Goal: Check status: Check status

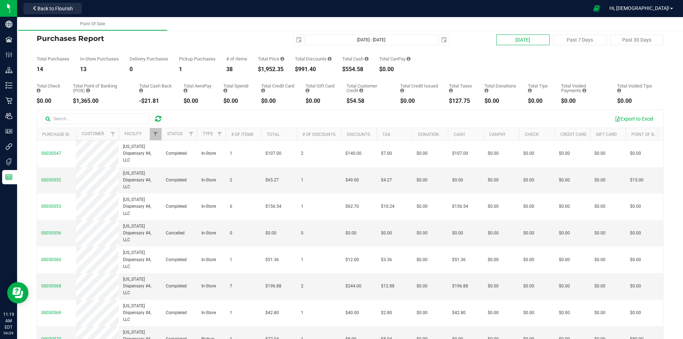
click at [518, 43] on button "[DATE]" at bounding box center [523, 40] width 53 height 11
type input "[DATE] - [DATE]"
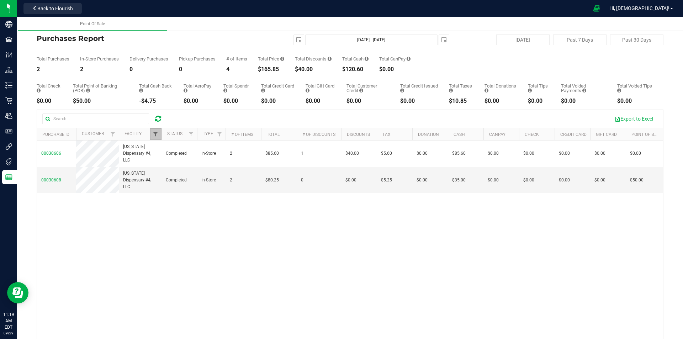
click at [157, 132] on span "Filter" at bounding box center [156, 134] width 6 height 6
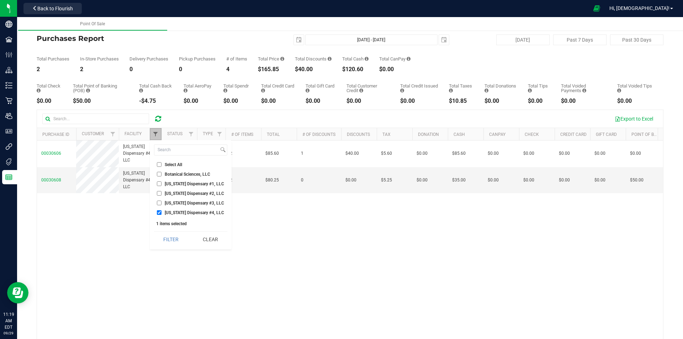
click at [154, 136] on span "Filter" at bounding box center [156, 134] width 6 height 6
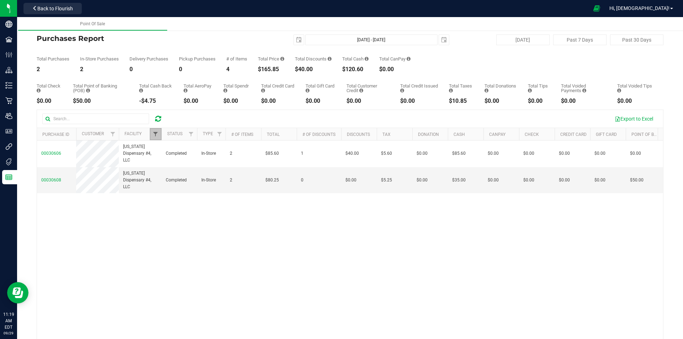
click at [155, 133] on span "Filter" at bounding box center [156, 134] width 6 height 6
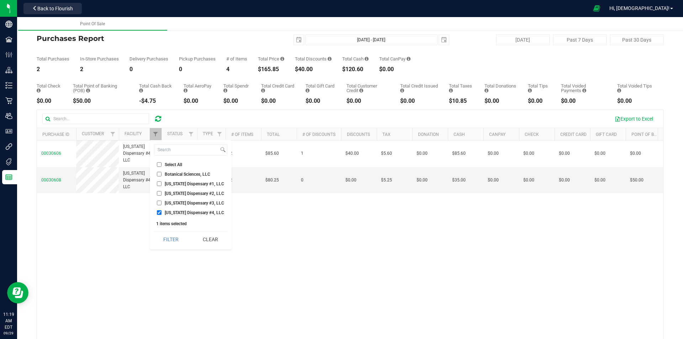
click at [214, 211] on span "[US_STATE] Dispensary #4, LLC" at bounding box center [194, 213] width 59 height 4
click at [162, 211] on input "[US_STATE] Dispensary #4, LLC" at bounding box center [159, 212] width 5 height 5
checkbox input "false"
click at [178, 186] on span "[US_STATE] Dispensary #1, LLC" at bounding box center [194, 184] width 59 height 4
click at [162, 186] on input "[US_STATE] Dispensary #1, LLC" at bounding box center [159, 184] width 5 height 5
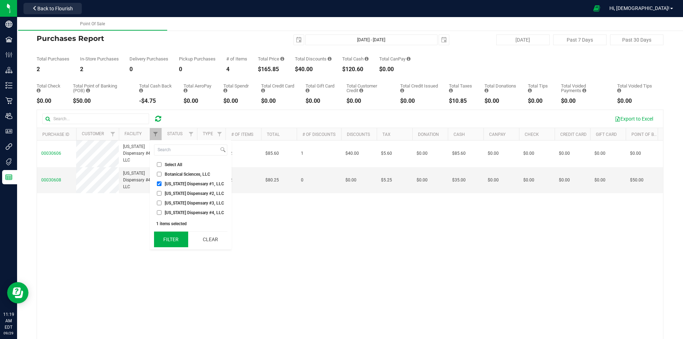
click at [175, 236] on button "Filter" at bounding box center [171, 240] width 34 height 16
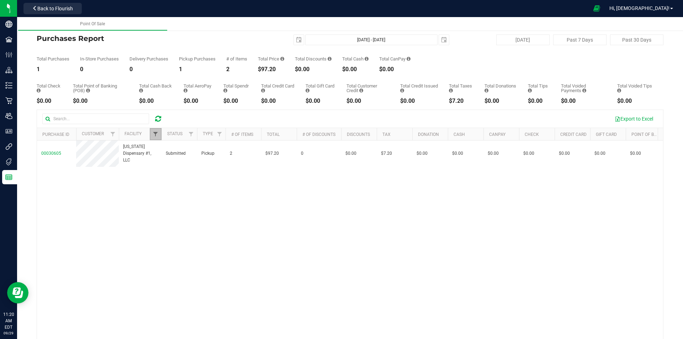
click at [154, 133] on span "Filter" at bounding box center [156, 134] width 6 height 6
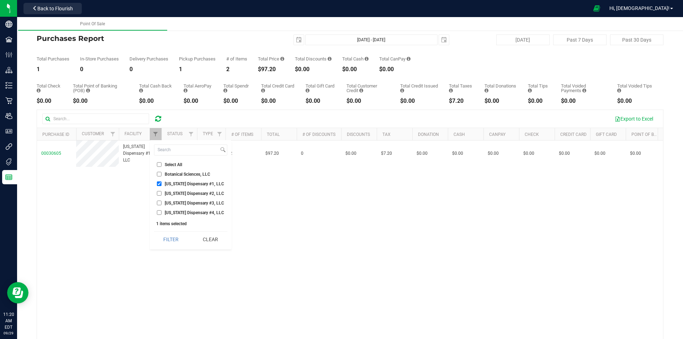
click at [181, 183] on span "[US_STATE] Dispensary #1, LLC" at bounding box center [194, 184] width 59 height 4
click at [162, 183] on input "[US_STATE] Dispensary #1, LLC" at bounding box center [159, 184] width 5 height 5
checkbox input "false"
click at [184, 194] on span "[US_STATE] Dispensary #2, LLC" at bounding box center [194, 193] width 59 height 4
click at [162, 194] on input "[US_STATE] Dispensary #2, LLC" at bounding box center [159, 193] width 5 height 5
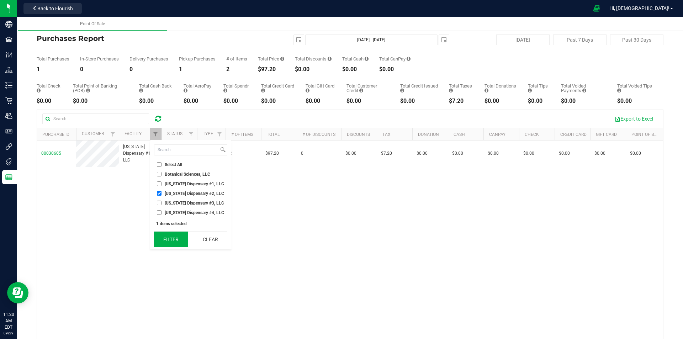
click at [172, 237] on button "Filter" at bounding box center [171, 240] width 34 height 16
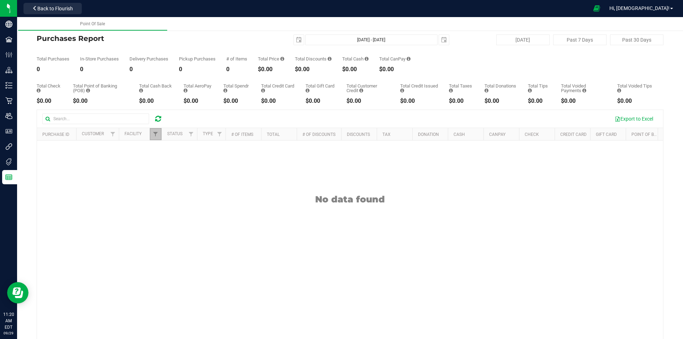
click at [156, 131] on link "Filter" at bounding box center [156, 134] width 12 height 12
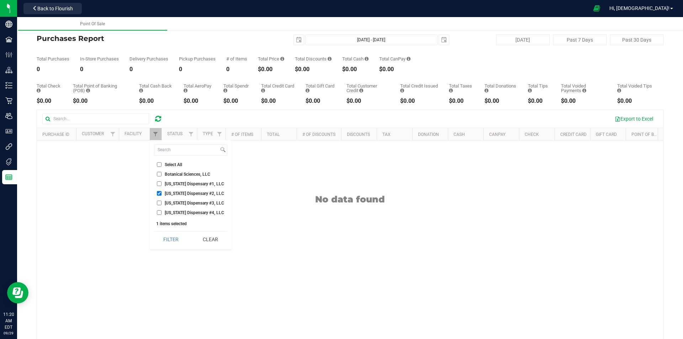
click at [211, 195] on span "[US_STATE] Dispensary #2, LLC" at bounding box center [194, 193] width 59 height 4
click at [162, 195] on input "[US_STATE] Dispensary #2, LLC" at bounding box center [159, 193] width 5 height 5
checkbox input "false"
click at [211, 207] on li "[US_STATE] Dispensary #3, LLC" at bounding box center [190, 202] width 73 height 7
click at [210, 205] on span "[US_STATE] Dispensary #3, LLC" at bounding box center [194, 203] width 59 height 4
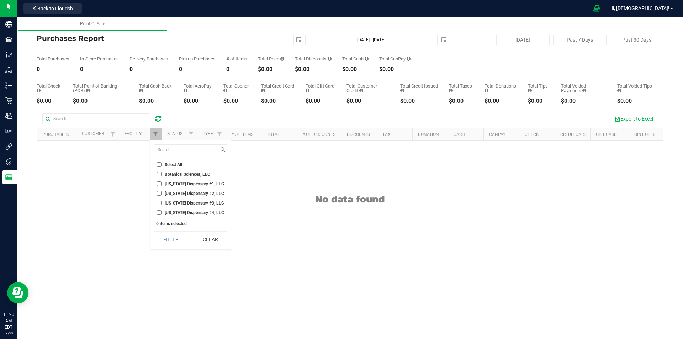
click at [162, 205] on input "[US_STATE] Dispensary #3, LLC" at bounding box center [159, 203] width 5 height 5
click at [175, 242] on button "Filter" at bounding box center [171, 240] width 34 height 16
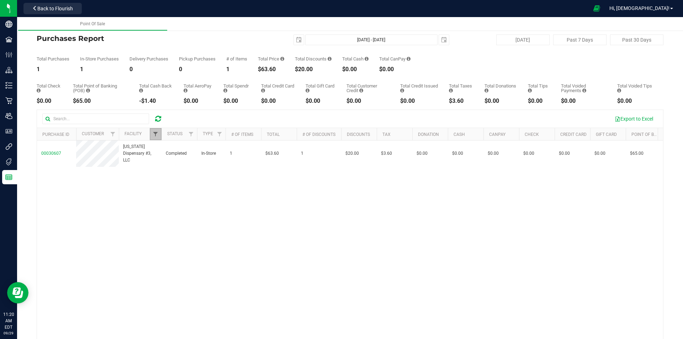
click at [156, 132] on span "Filter" at bounding box center [156, 134] width 6 height 6
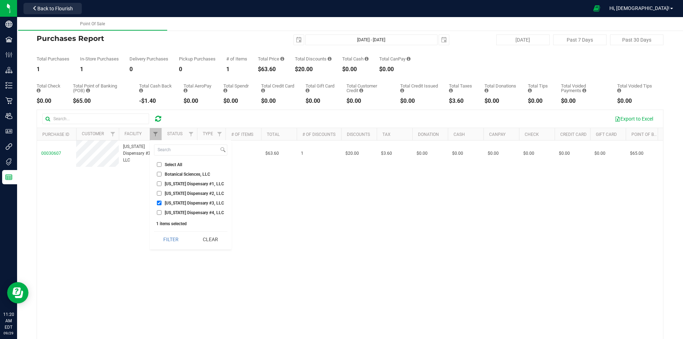
click at [208, 203] on span "[US_STATE] Dispensary #3, LLC" at bounding box center [194, 203] width 59 height 4
click at [162, 203] on input "[US_STATE] Dispensary #3, LLC" at bounding box center [159, 203] width 5 height 5
checkbox input "false"
click at [208, 212] on span "[US_STATE] Dispensary #4, LLC" at bounding box center [194, 213] width 59 height 4
click at [162, 212] on input "[US_STATE] Dispensary #4, LLC" at bounding box center [159, 212] width 5 height 5
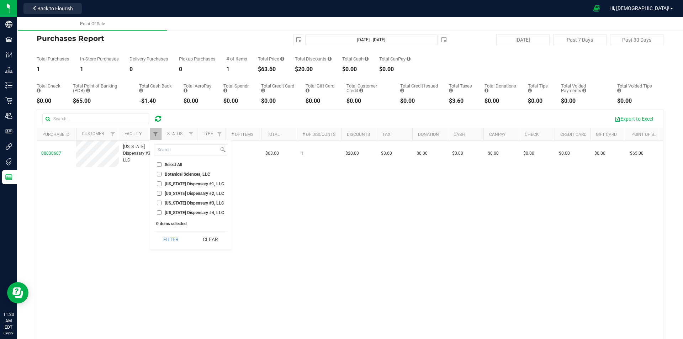
checkbox input "true"
click at [179, 234] on button "Filter" at bounding box center [171, 240] width 34 height 16
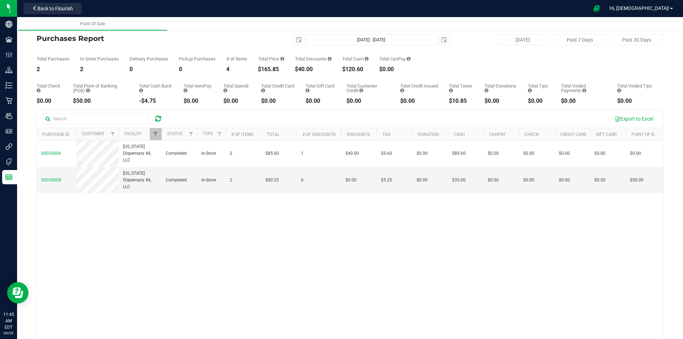
click at [158, 120] on icon at bounding box center [158, 118] width 6 height 7
click at [157, 140] on link "Filter" at bounding box center [156, 134] width 12 height 12
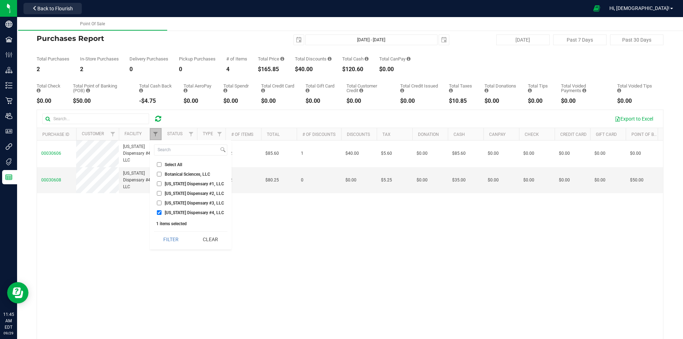
click at [157, 137] on link "Filter" at bounding box center [156, 134] width 12 height 12
